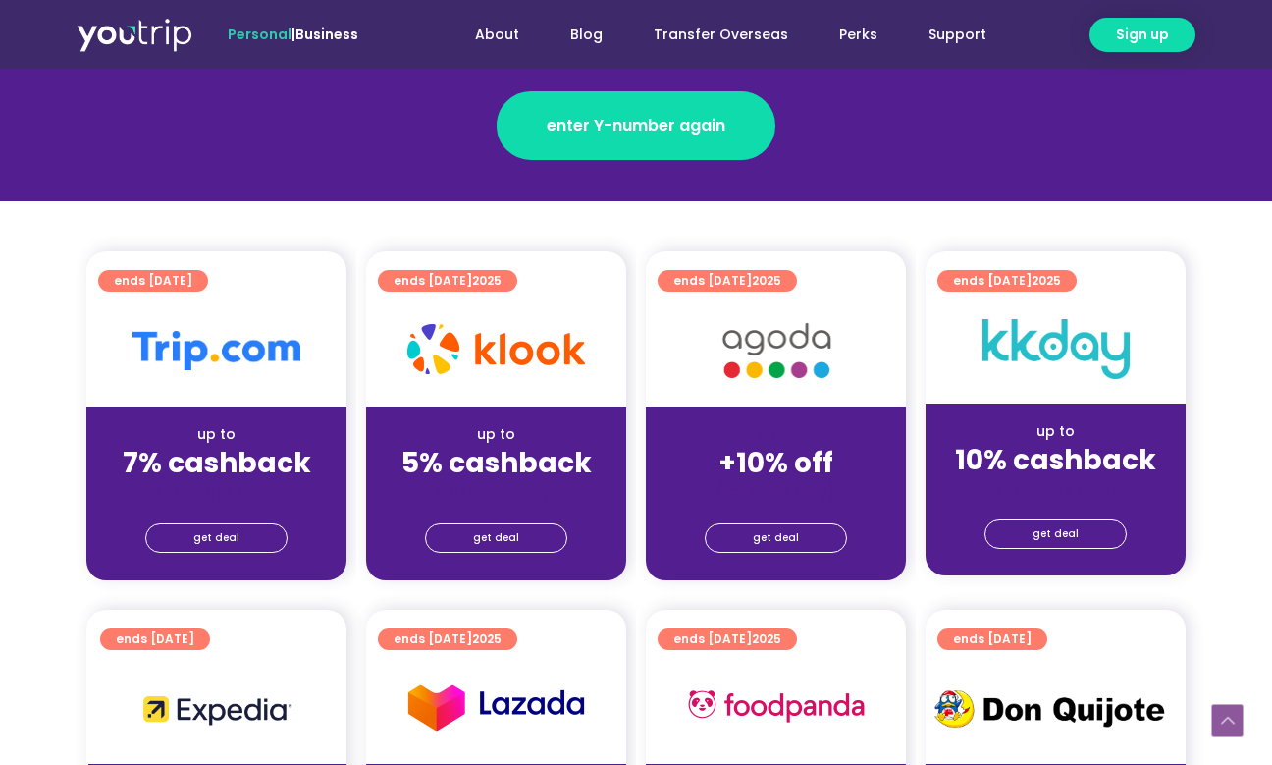
scroll to position [451, 0]
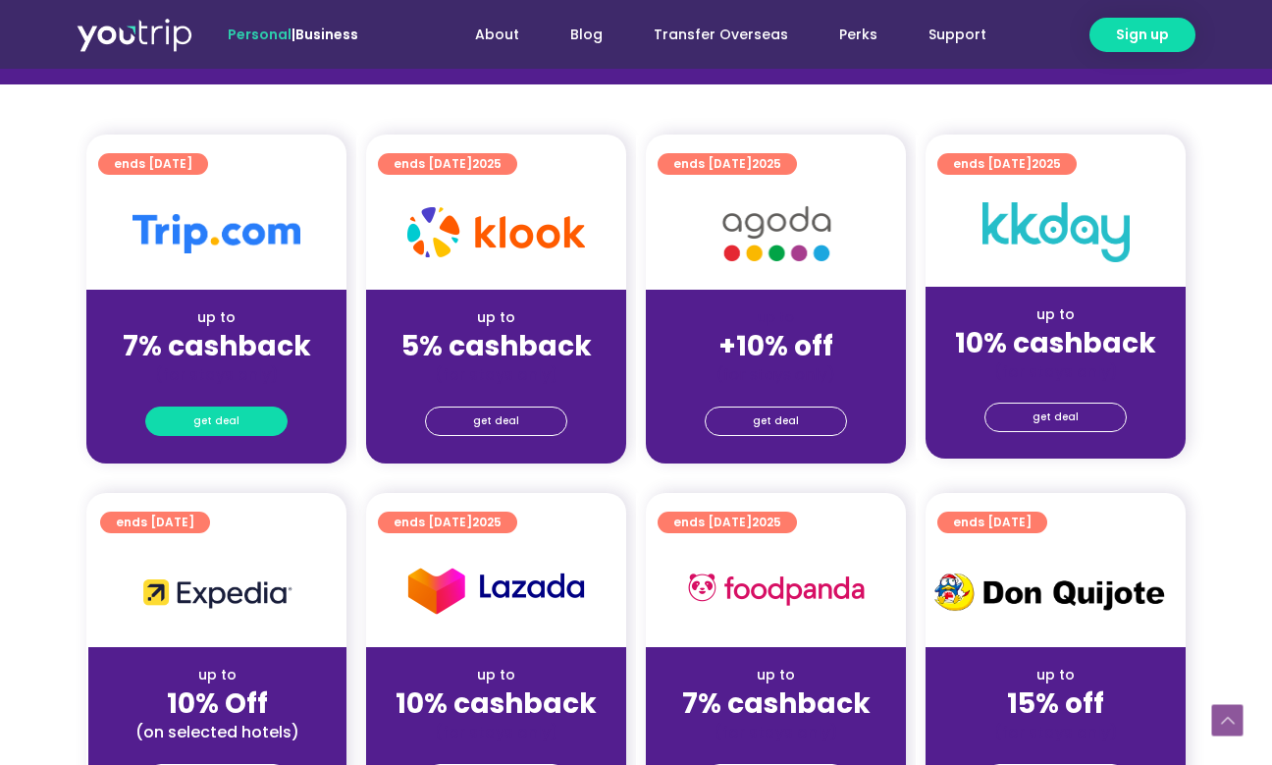
click at [227, 418] on span "get deal" at bounding box center [216, 420] width 46 height 27
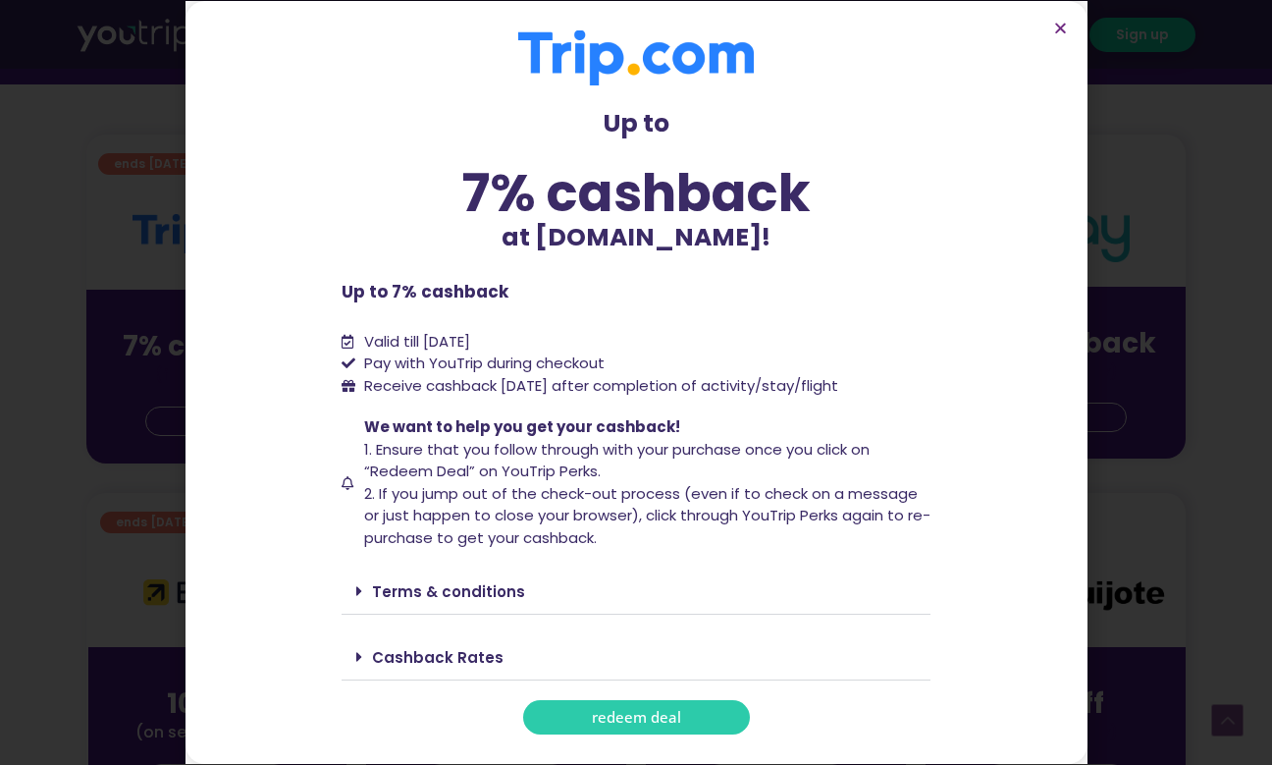
click at [581, 716] on link "redeem deal" at bounding box center [636, 717] width 227 height 34
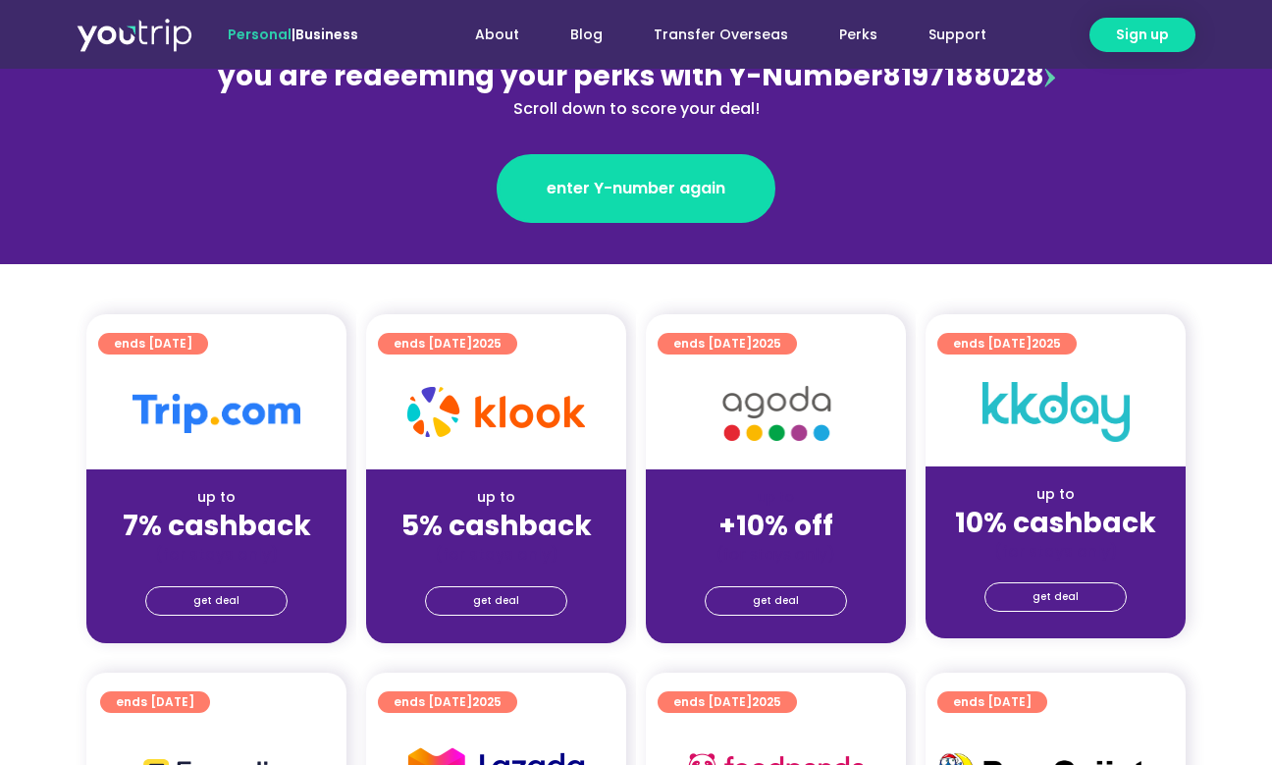
scroll to position [283, 0]
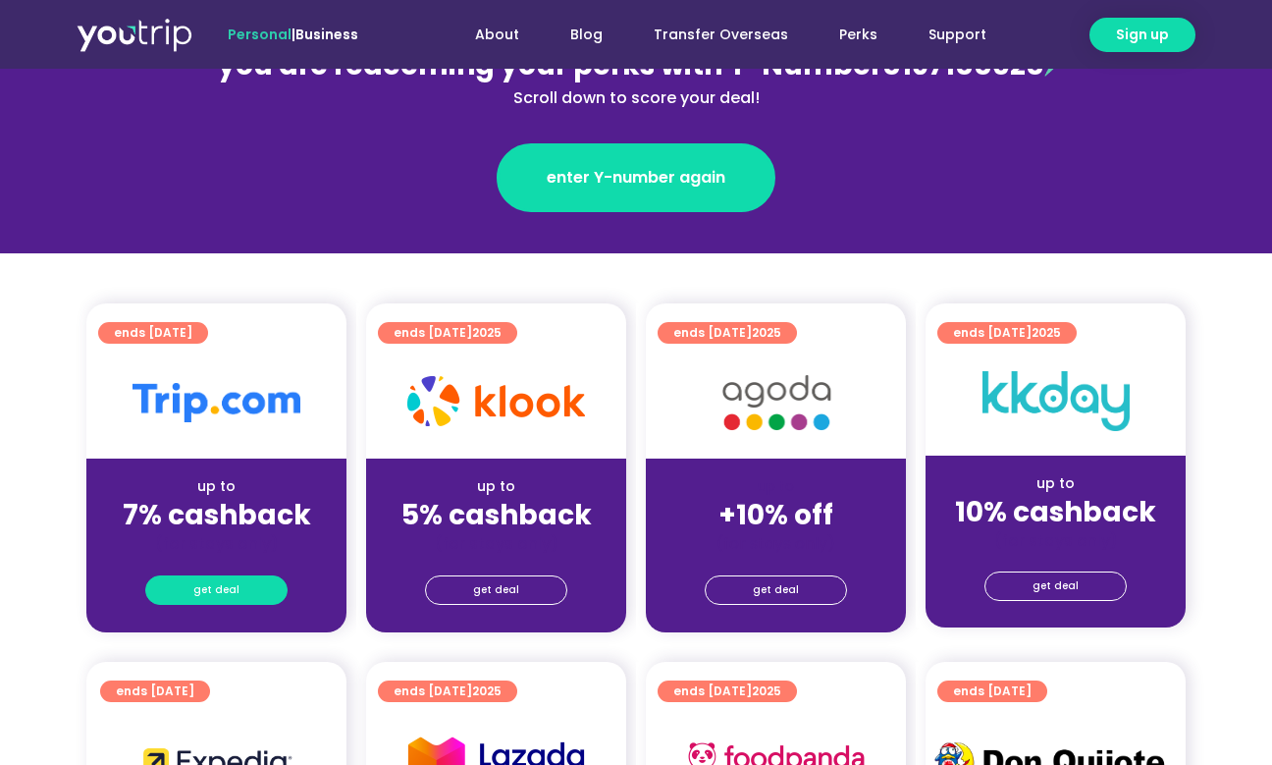
click at [249, 599] on link "get deal" at bounding box center [216, 589] width 142 height 29
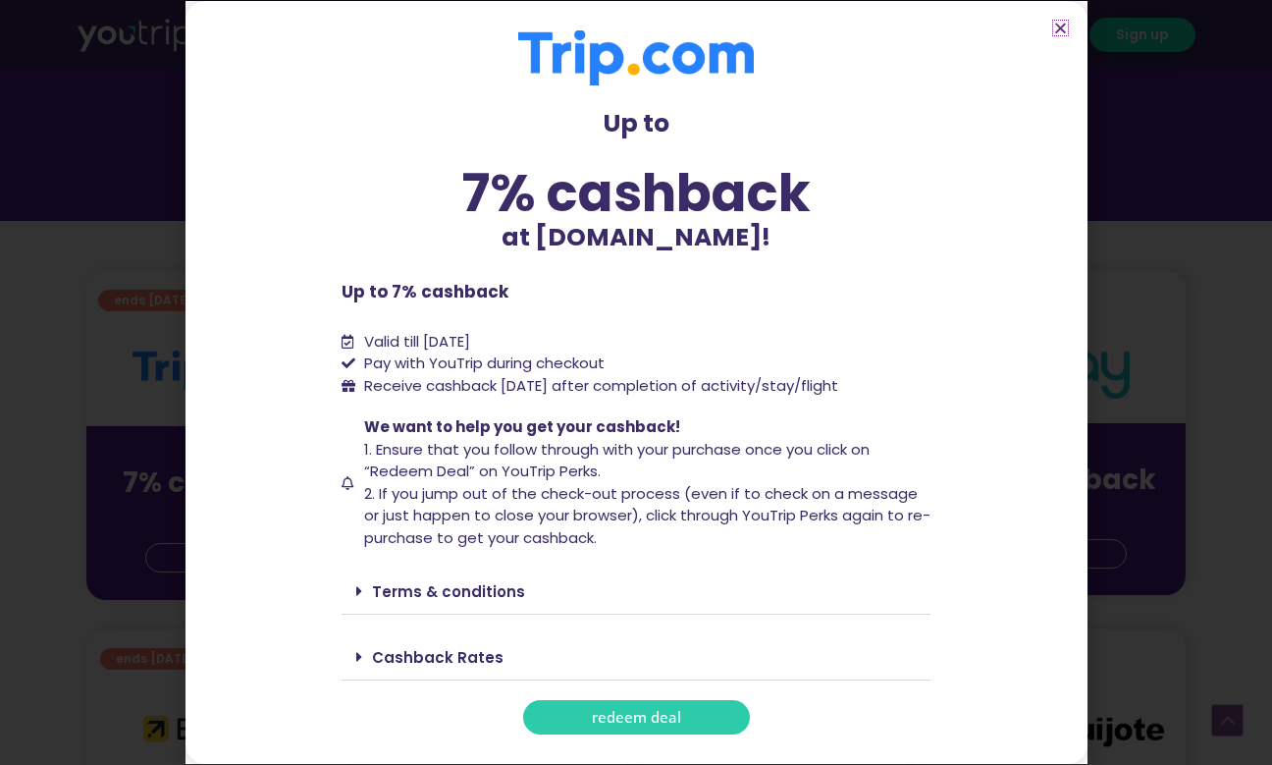
scroll to position [412, 0]
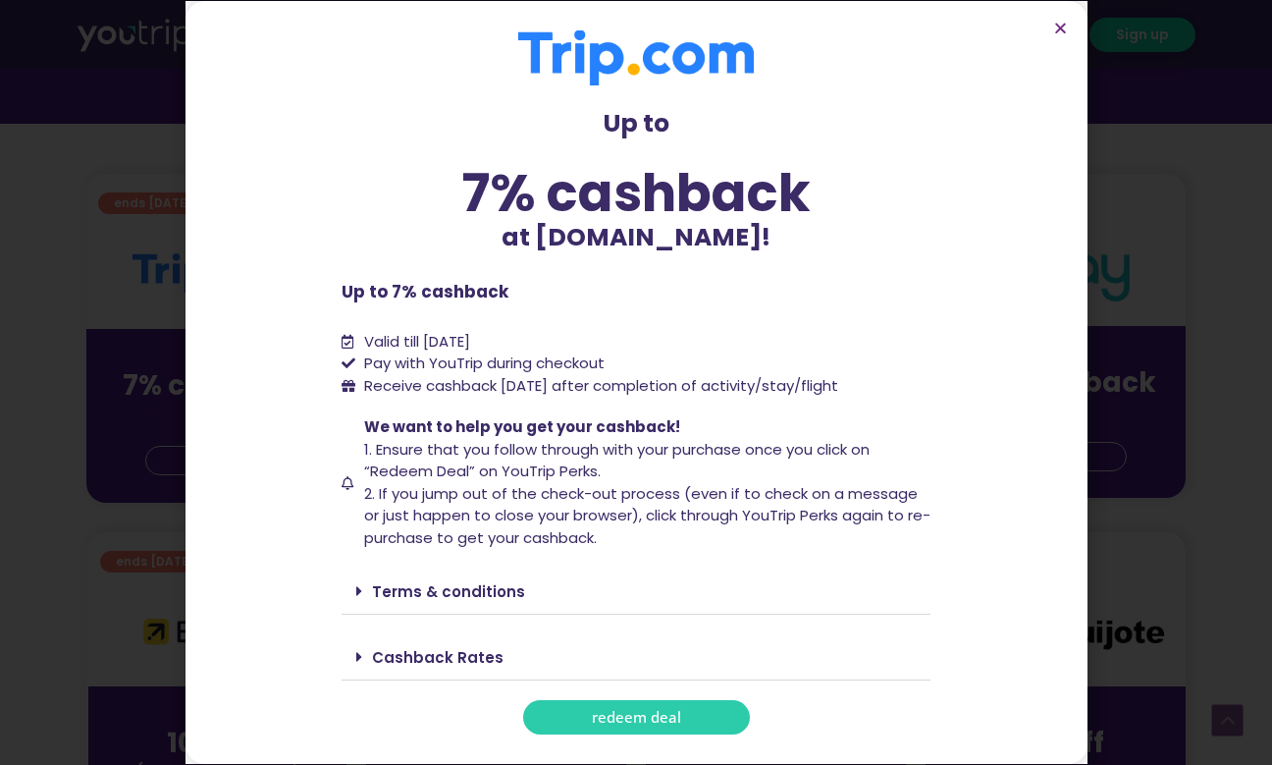
click at [362, 657] on span at bounding box center [364, 657] width 16 height 16
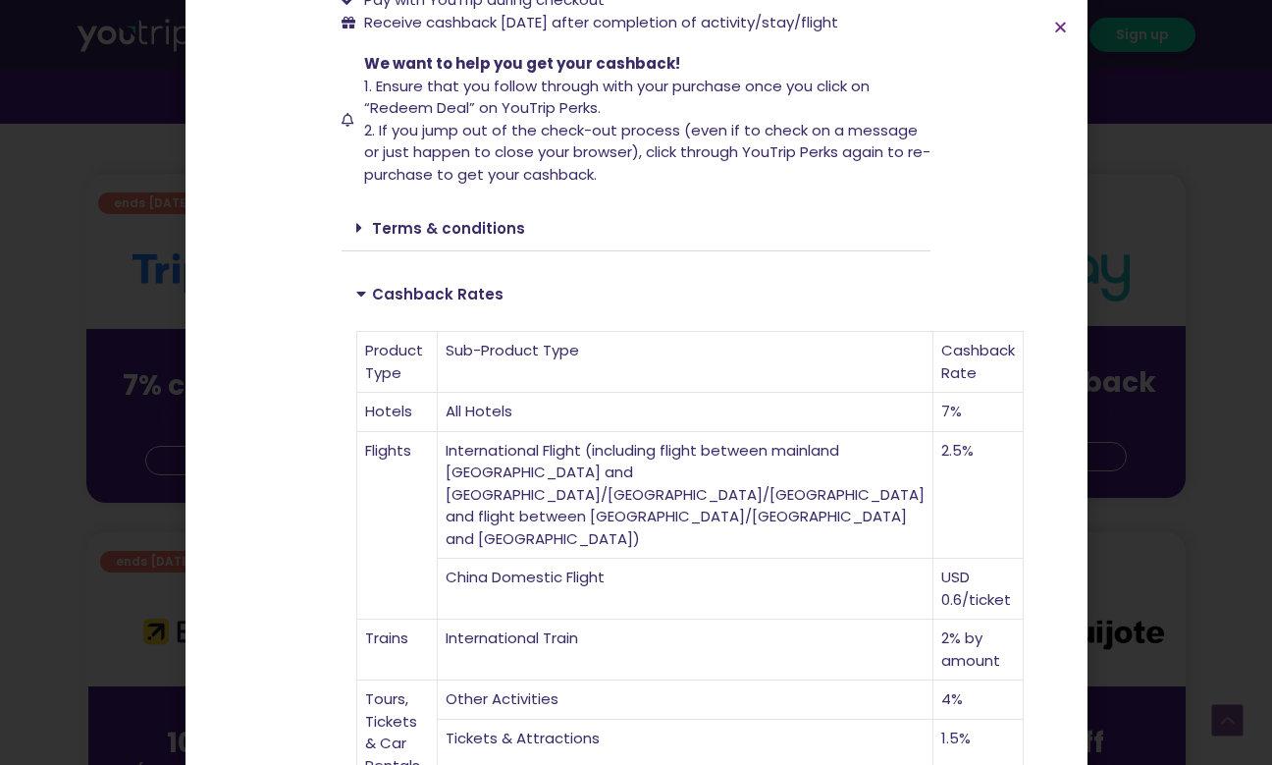
scroll to position [322, 0]
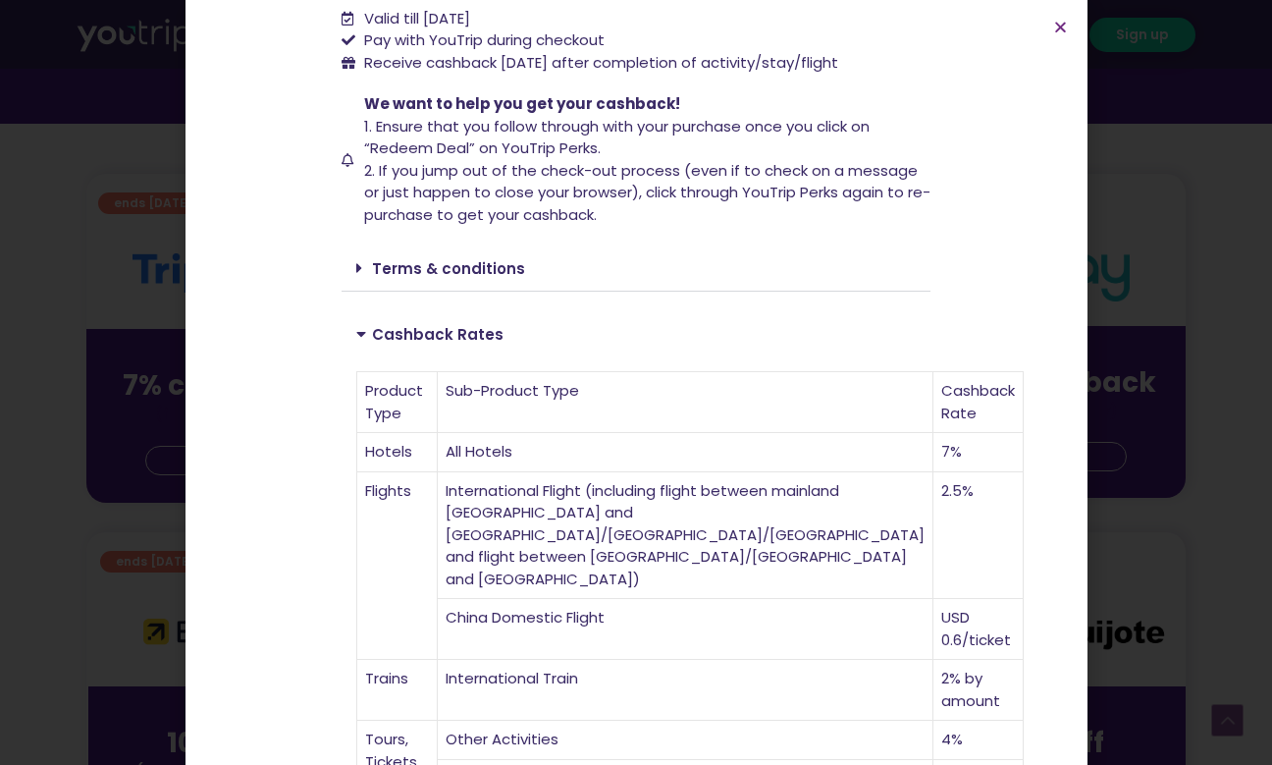
click at [1059, 18] on section "Up to 7% cashback at [DOMAIN_NAME]! Up to 7% cashback at [DOMAIN_NAME]! Up to 7…" at bounding box center [636, 437] width 902 height 1519
click at [1062, 28] on icon "Close" at bounding box center [1060, 27] width 15 height 15
